Goal: Check status

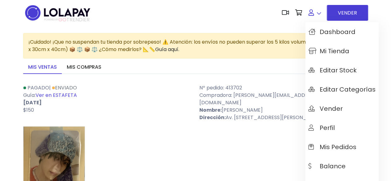
click at [315, 15] on link at bounding box center [314, 12] width 19 height 19
click at [340, 149] on span "Mis pedidos" at bounding box center [333, 146] width 48 height 7
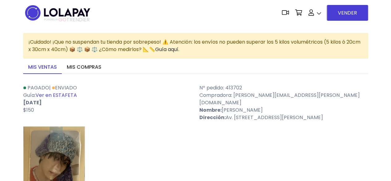
click at [63, 94] on link "Ver en ESTAFETA" at bounding box center [56, 95] width 41 height 7
